Goal: Task Accomplishment & Management: Use online tool/utility

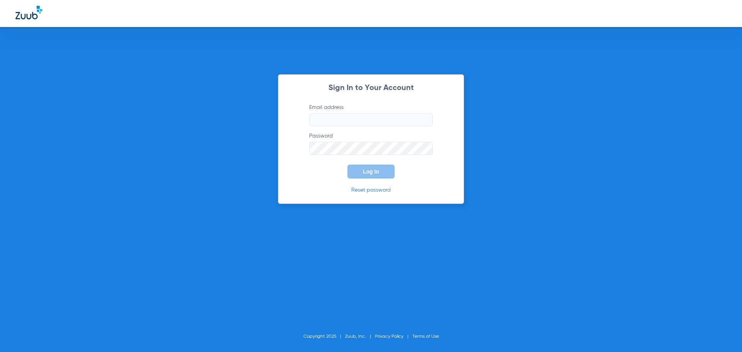
type input "[EMAIL_ADDRESS][DOMAIN_NAME]"
click at [372, 176] on button "Log In" at bounding box center [371, 172] width 47 height 14
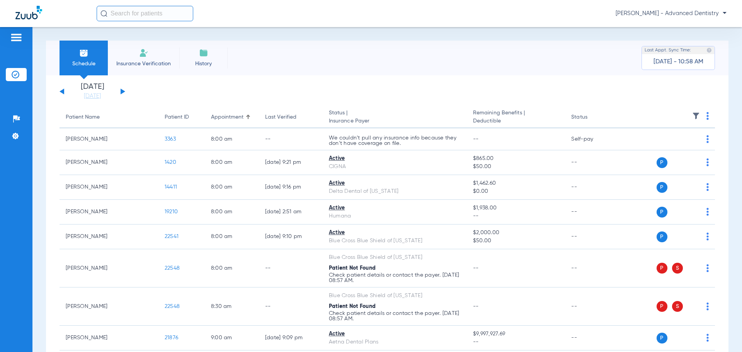
click at [123, 92] on button at bounding box center [123, 92] width 5 height 6
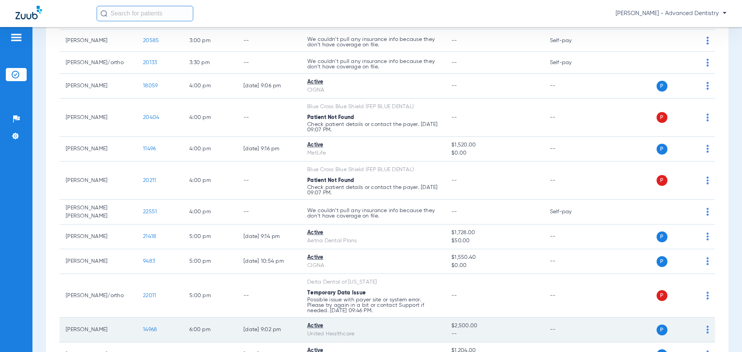
scroll to position [1087, 0]
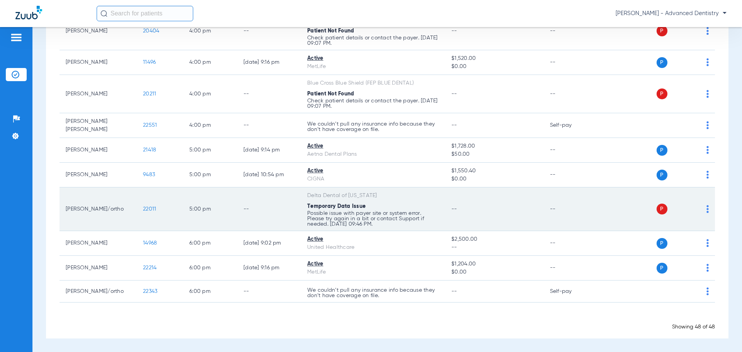
click at [536, 198] on td "--" at bounding box center [494, 210] width 98 height 44
click at [707, 208] on img at bounding box center [708, 209] width 2 height 8
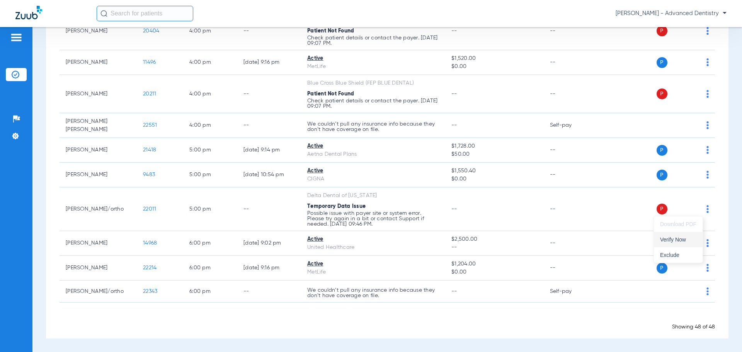
click at [684, 242] on span "Verify Now" at bounding box center [678, 239] width 36 height 5
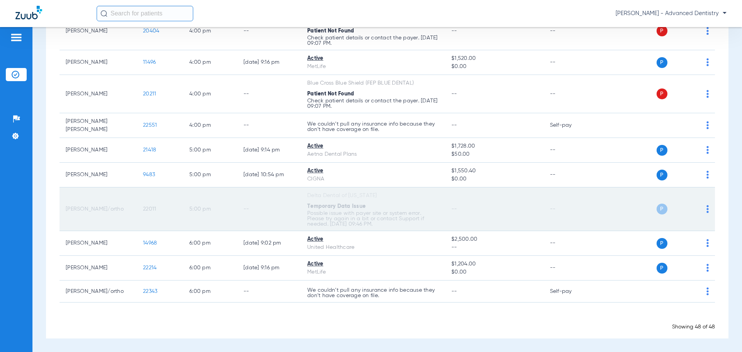
click at [661, 210] on span "P" at bounding box center [662, 209] width 11 height 11
click at [704, 207] on td "P S" at bounding box center [655, 210] width 119 height 44
click at [703, 208] on td "P S" at bounding box center [655, 210] width 119 height 44
click at [707, 208] on img at bounding box center [708, 209] width 2 height 8
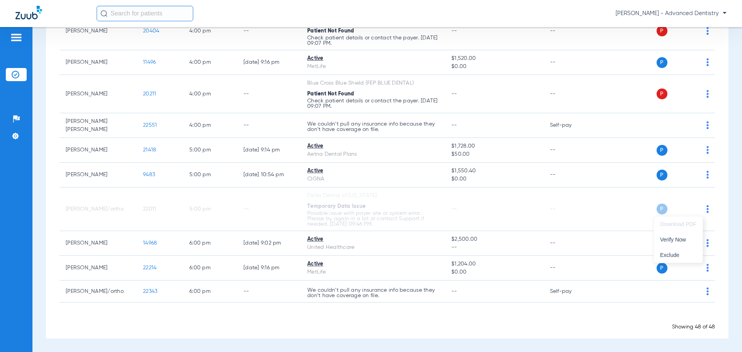
click at [595, 210] on div at bounding box center [371, 176] width 742 height 352
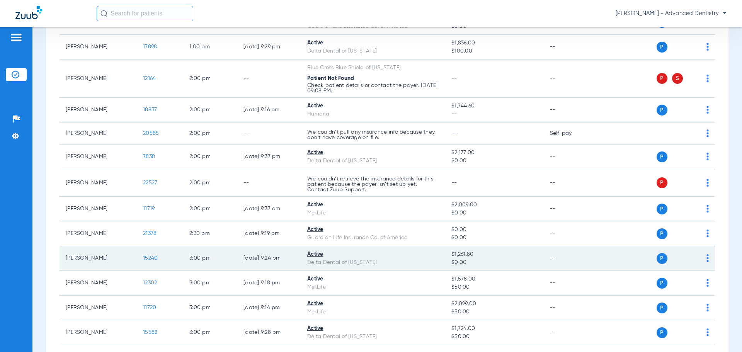
scroll to position [700, 0]
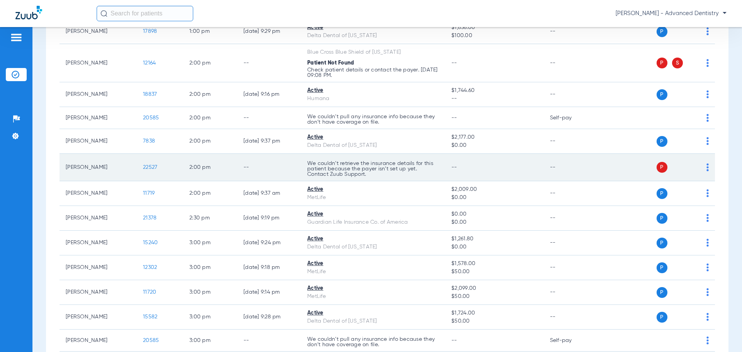
click at [707, 171] on img at bounding box center [708, 168] width 2 height 8
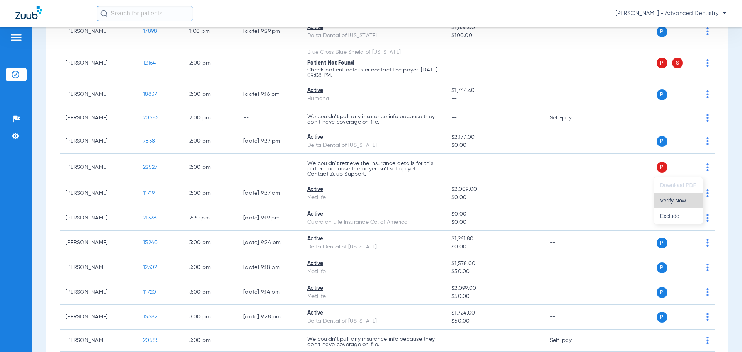
click at [688, 204] on button "Verify Now" at bounding box center [678, 200] width 49 height 15
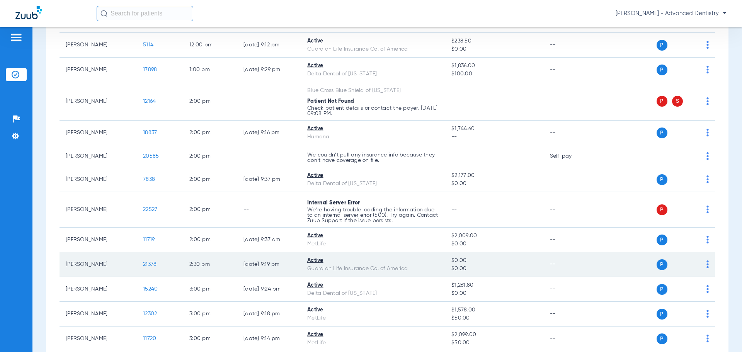
scroll to position [661, 0]
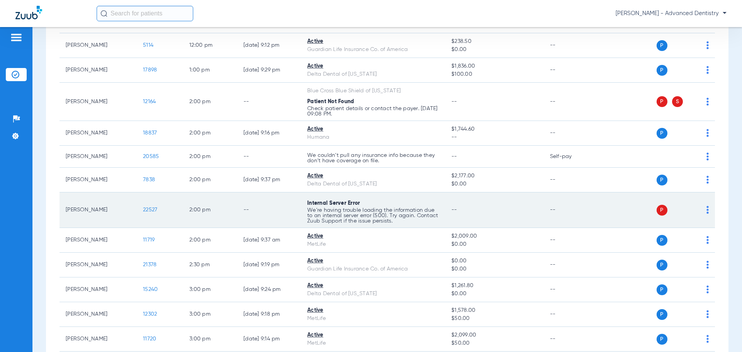
click at [701, 212] on div "P S" at bounding box center [652, 210] width 113 height 11
click at [707, 212] on img at bounding box center [708, 210] width 2 height 8
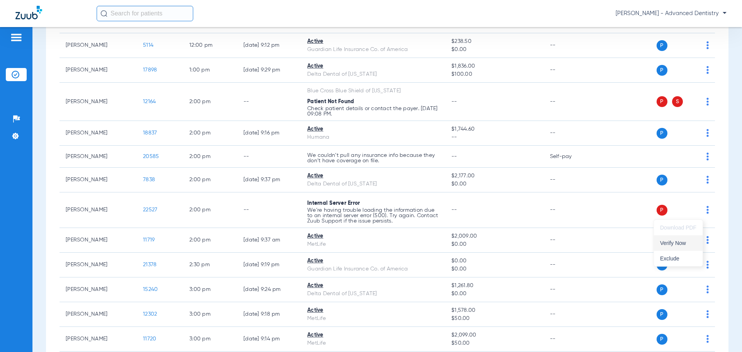
click at [687, 246] on span "Verify Now" at bounding box center [678, 243] width 36 height 5
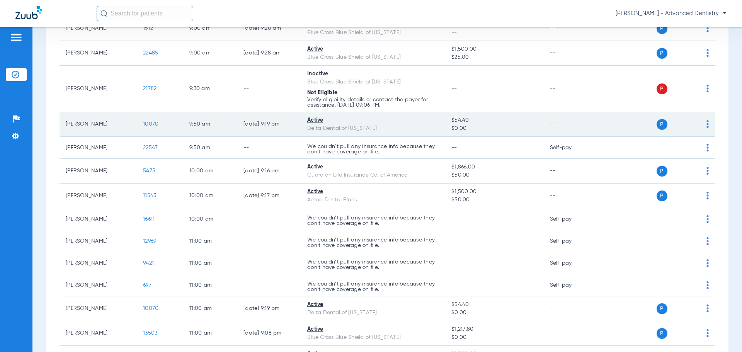
scroll to position [81, 0]
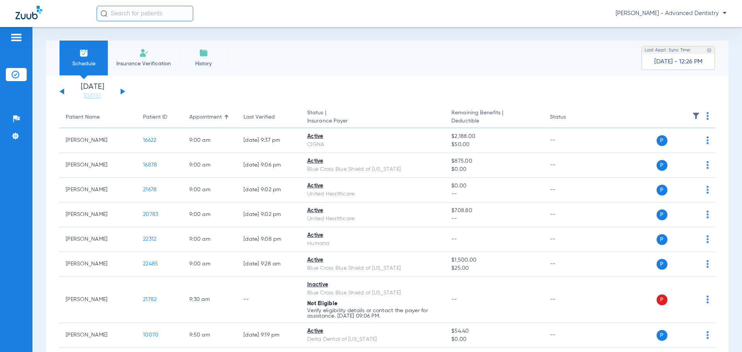
click at [61, 90] on div "Sunday 07-20-2025 Monday 07-21-2025 Tuesday 07-22-2025 Wednesday 07-23-2025 Thu…" at bounding box center [93, 91] width 66 height 17
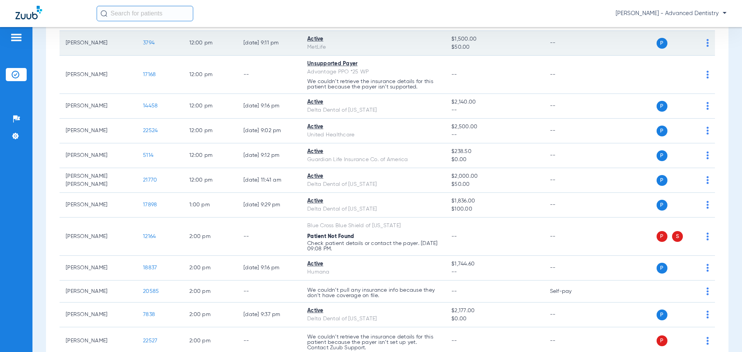
scroll to position [410, 0]
